Goal: Entertainment & Leisure: Browse casually

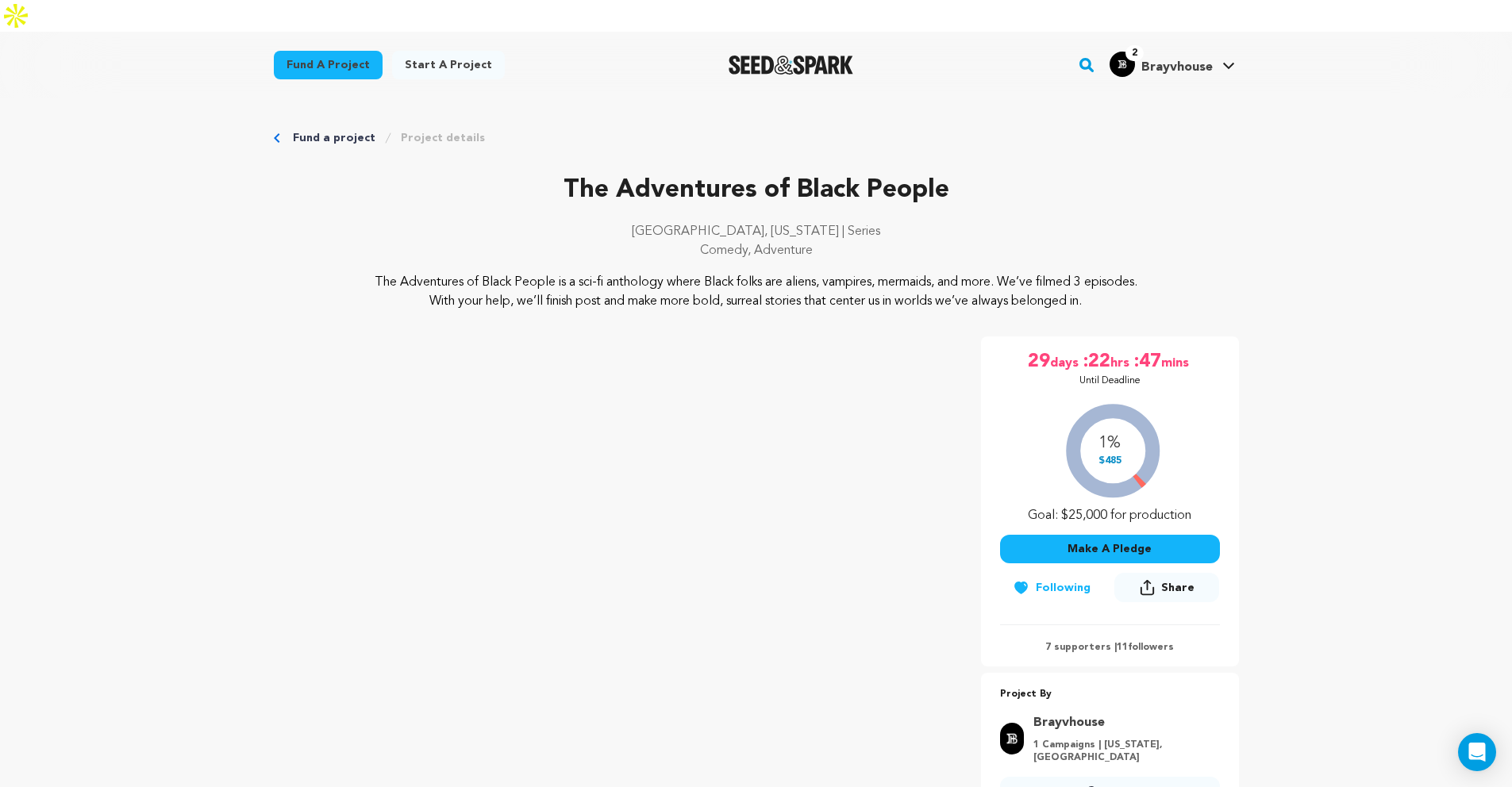
scroll to position [76, 0]
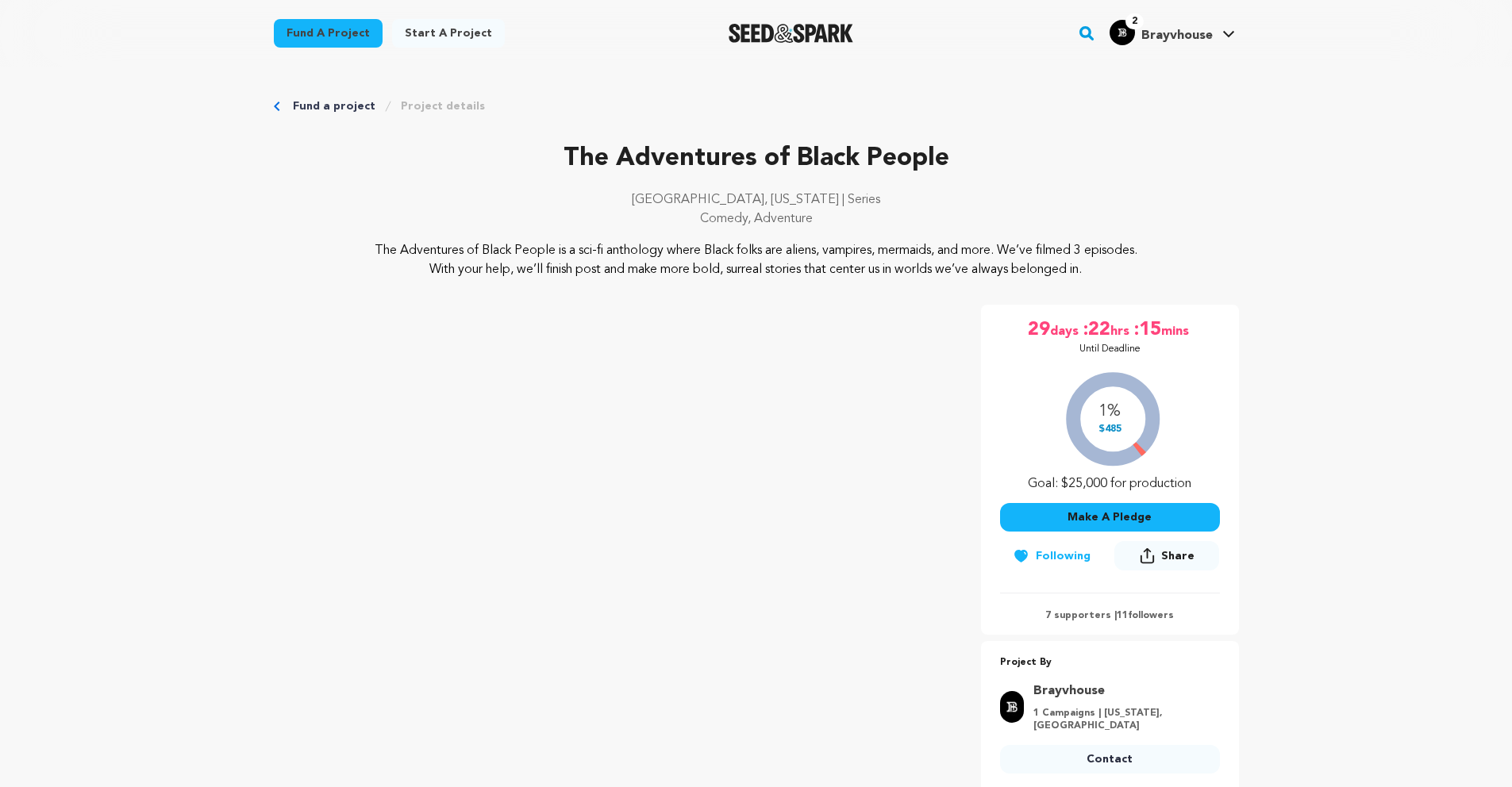
scroll to position [76, 0]
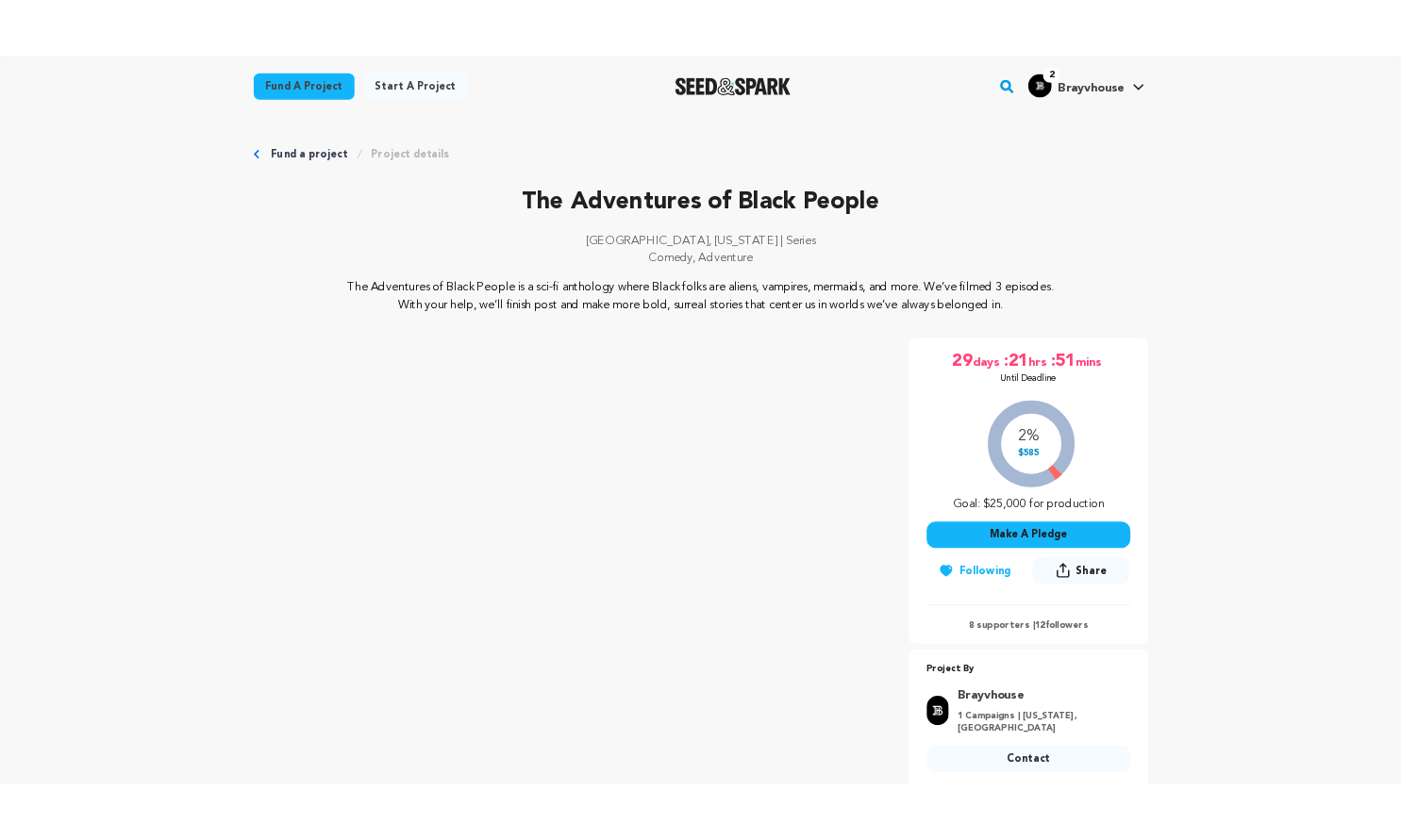
scroll to position [91, 0]
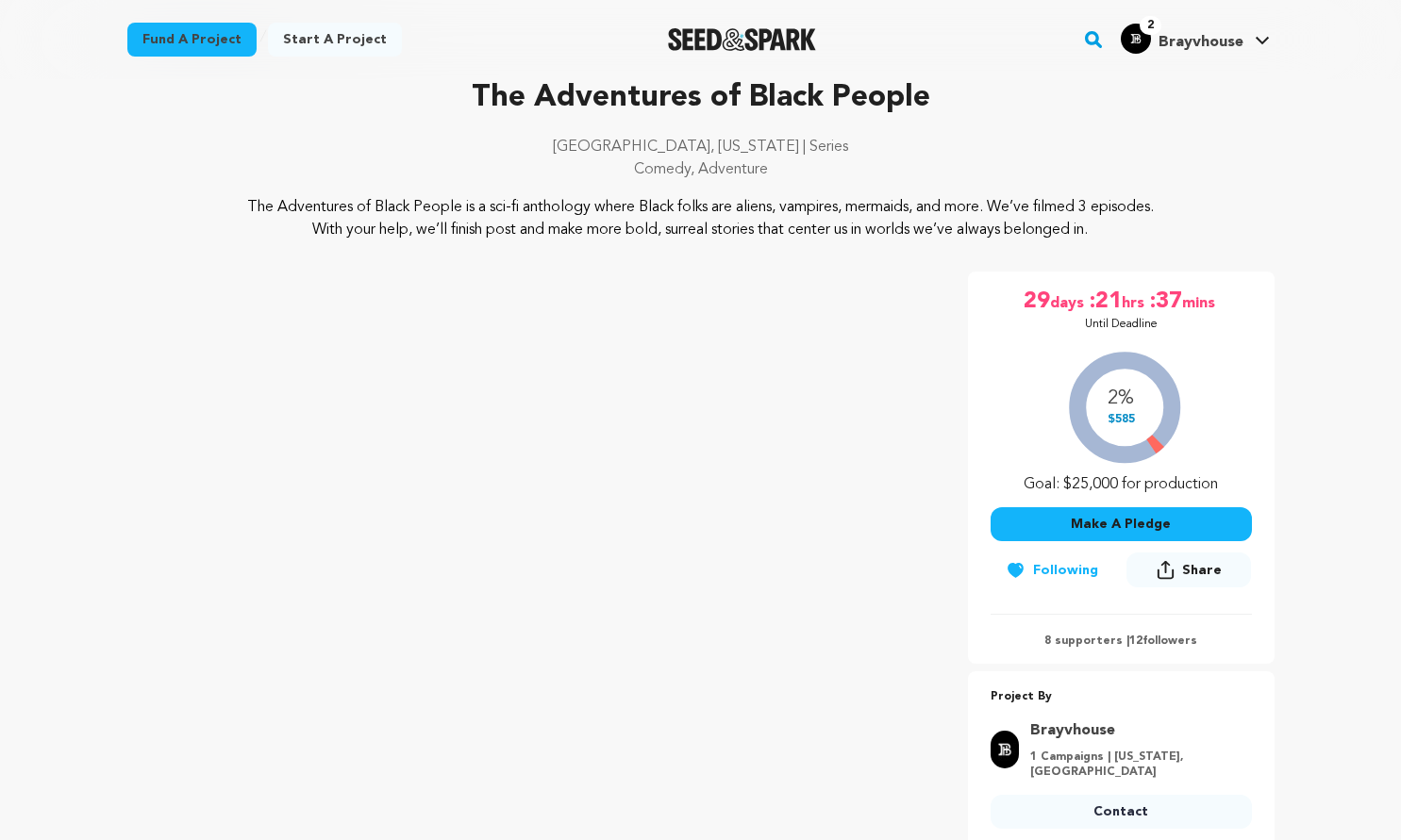
scroll to position [91, 0]
